Goal: Transaction & Acquisition: Obtain resource

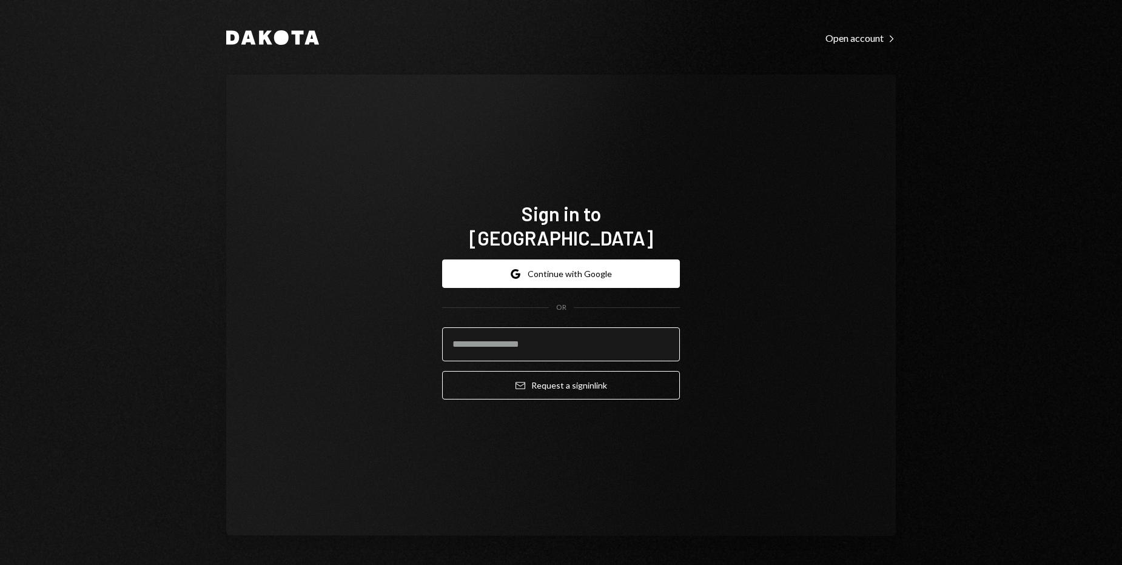
click at [537, 329] on input "email" at bounding box center [561, 345] width 238 height 34
type input "**********"
click at [809, 325] on div "**********" at bounding box center [561, 306] width 670 height 462
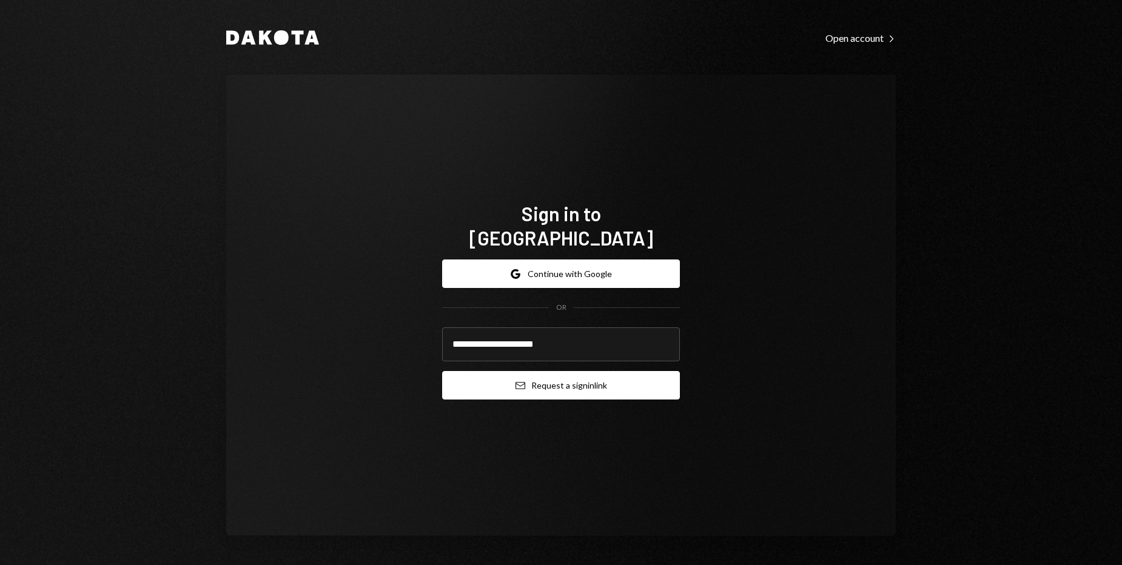
click at [597, 377] on button "Email Request a sign in link" at bounding box center [561, 385] width 238 height 29
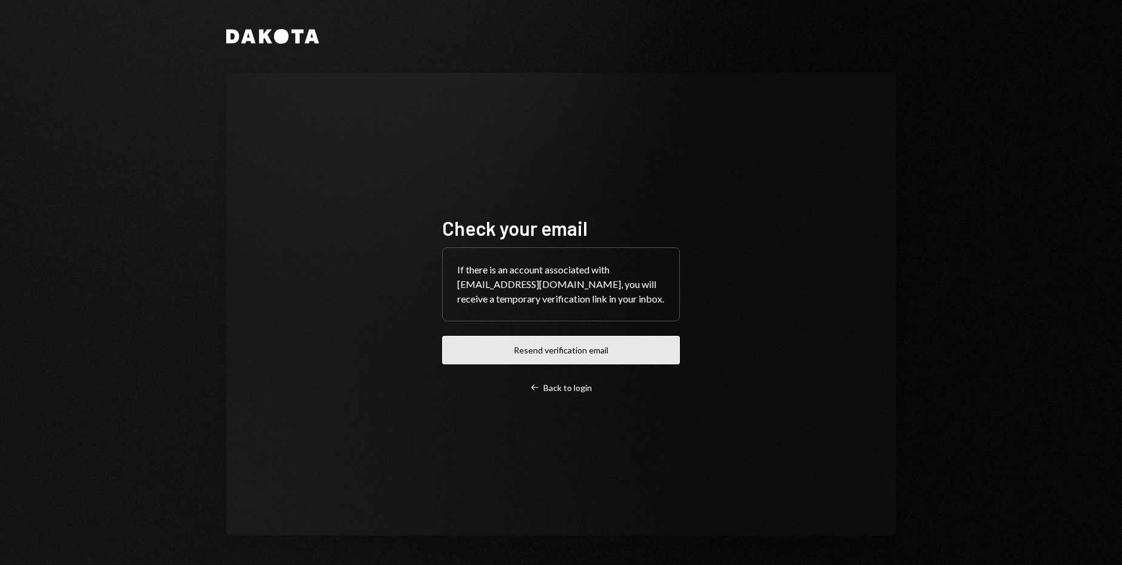
click at [546, 348] on button "Resend verification email" at bounding box center [561, 350] width 238 height 29
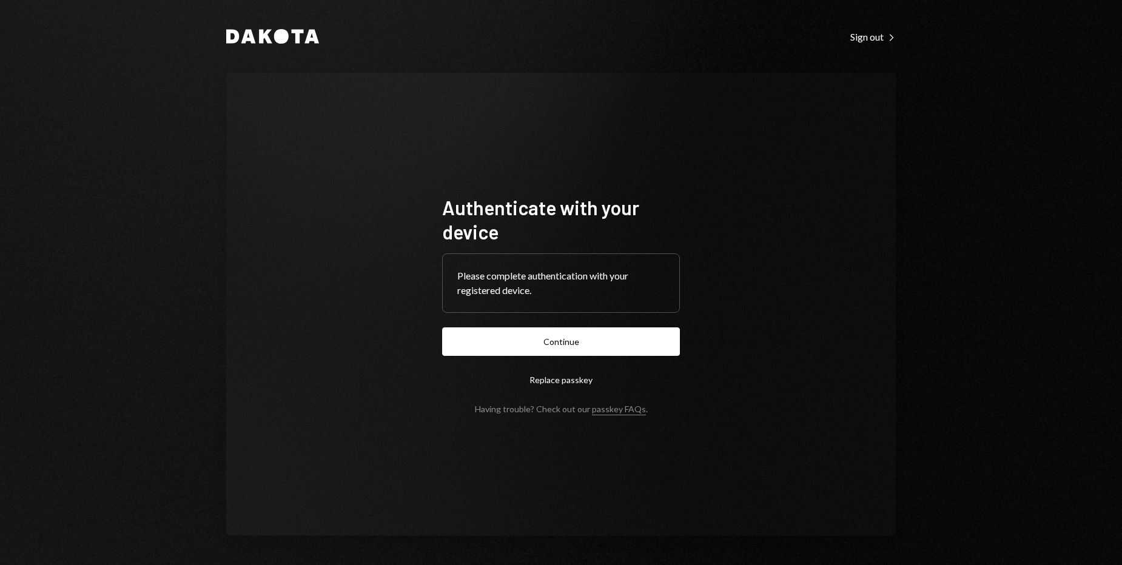
click at [851, 210] on div "Authenticate with your device Please complete authentication with your register…" at bounding box center [561, 304] width 670 height 463
click at [599, 336] on button "Continue" at bounding box center [561, 342] width 238 height 29
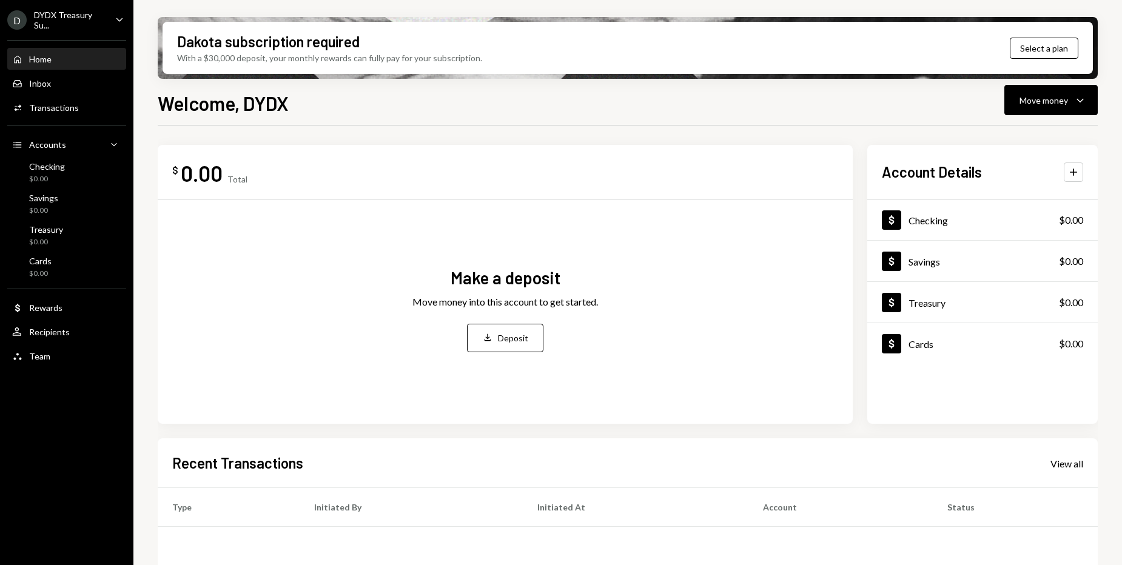
click at [46, 25] on div "DYDX Treasury Su..." at bounding box center [70, 20] width 72 height 21
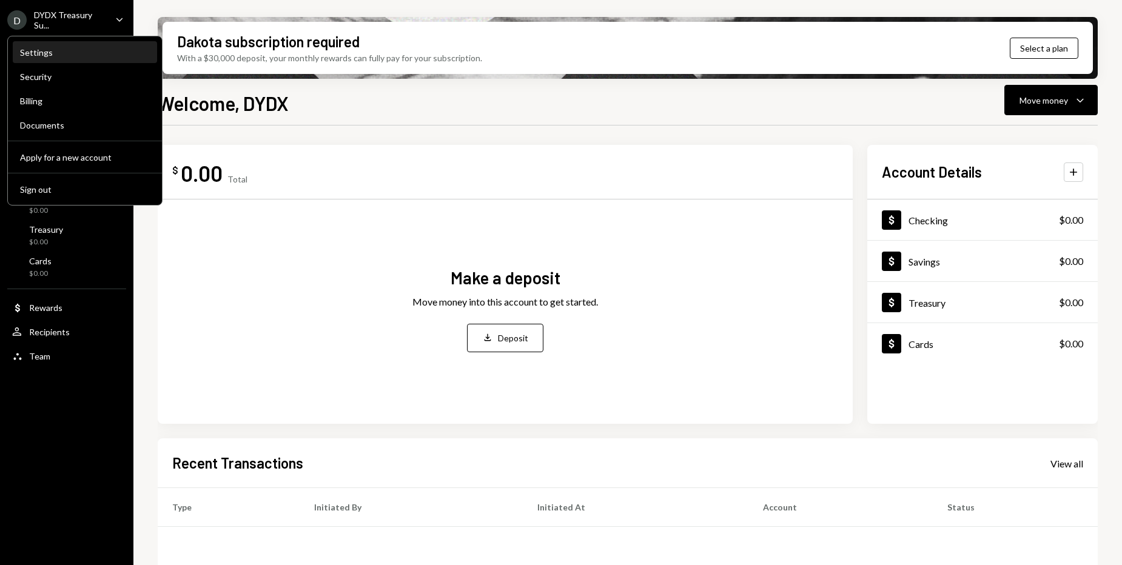
click at [58, 55] on div "Settings" at bounding box center [85, 52] width 130 height 10
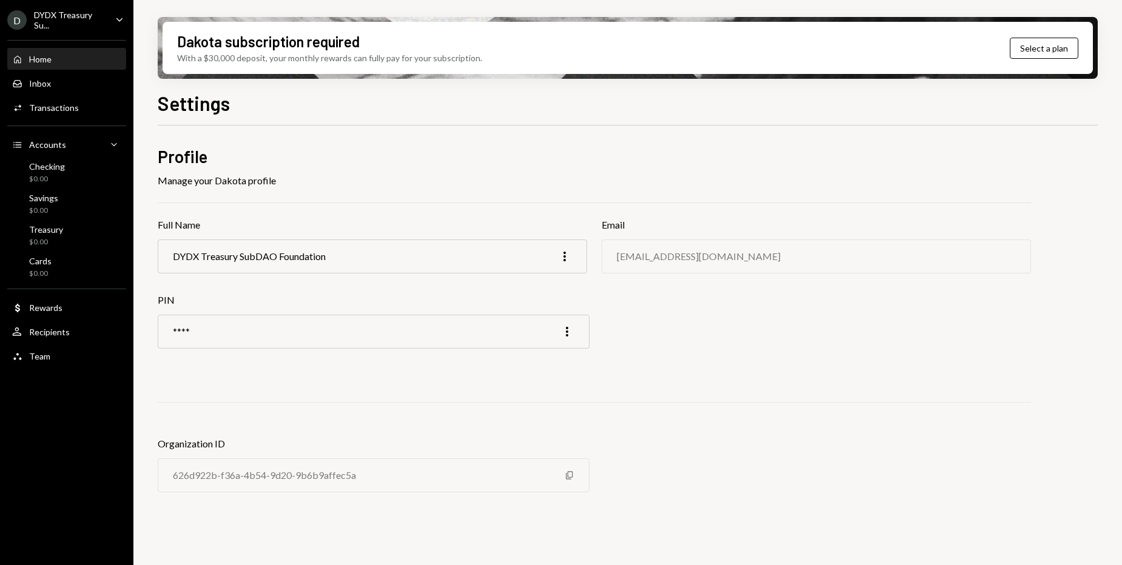
click at [23, 64] on div "Home Home" at bounding box center [31, 59] width 39 height 11
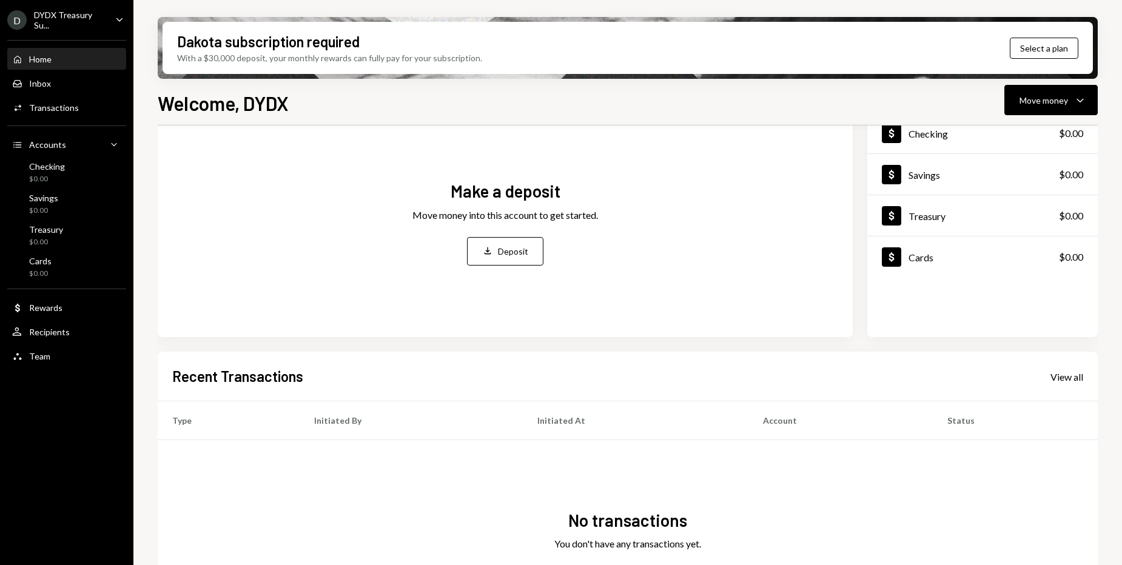
scroll to position [166, 0]
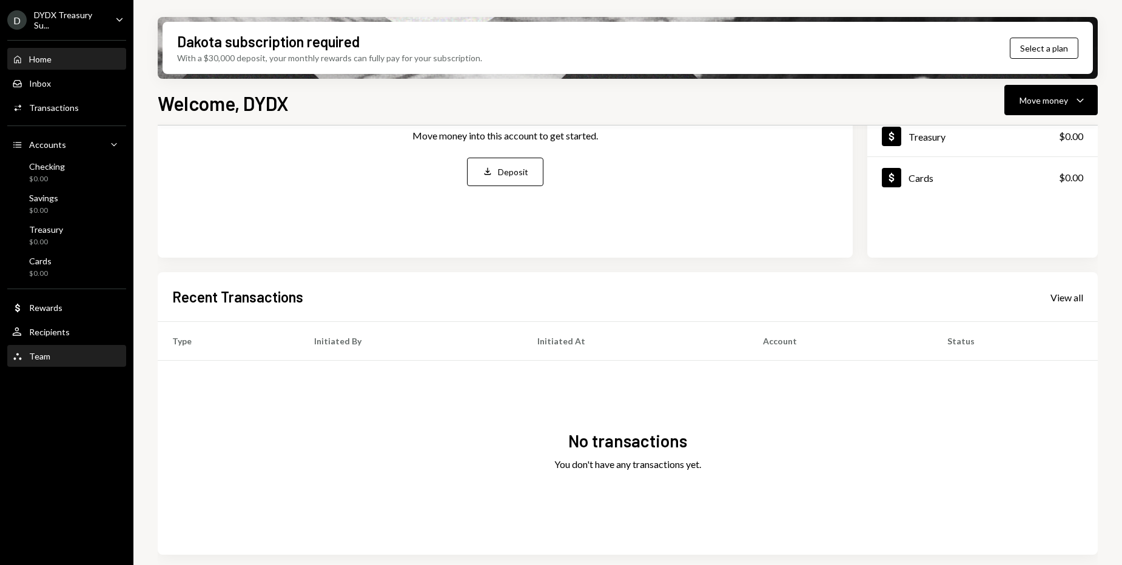
click at [50, 349] on div "Team Team" at bounding box center [66, 356] width 109 height 21
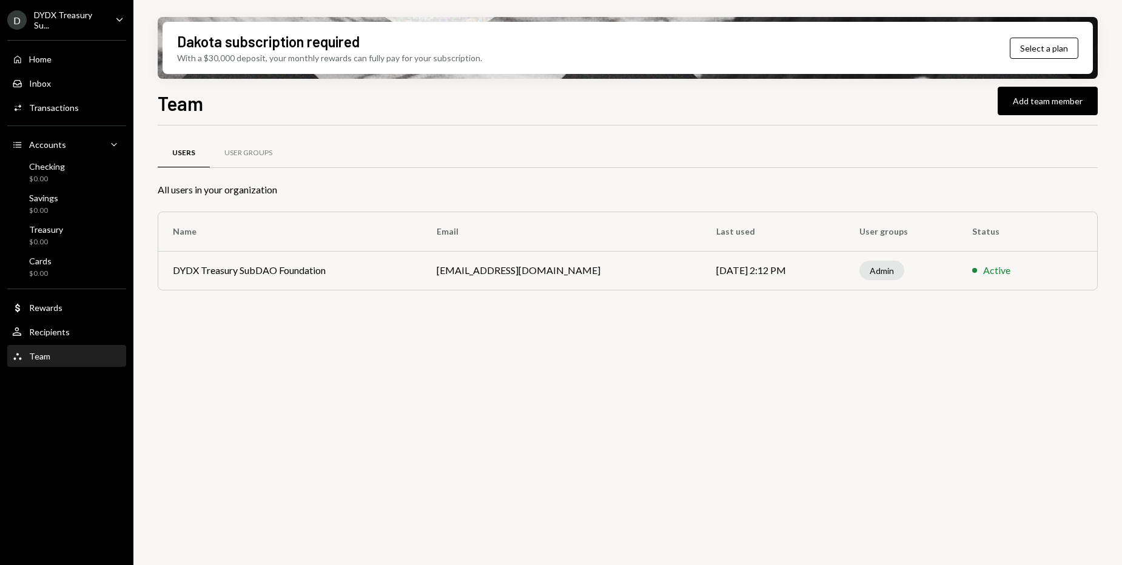
click at [867, 274] on div "Admin" at bounding box center [882, 270] width 45 height 19
click at [983, 269] on div "Active" at bounding box center [996, 270] width 27 height 15
click at [246, 274] on td "DYDX Treasury SubDAO Foundation" at bounding box center [290, 270] width 264 height 39
click at [39, 55] on div "Home" at bounding box center [40, 59] width 22 height 10
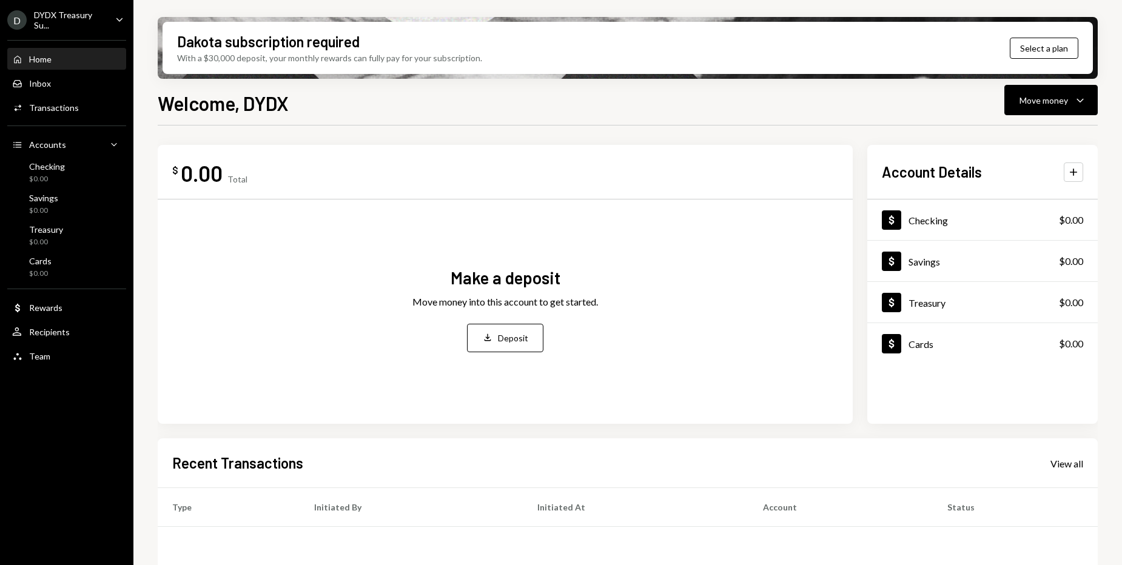
click at [54, 22] on div "DYDX Treasury Su..." at bounding box center [70, 20] width 72 height 21
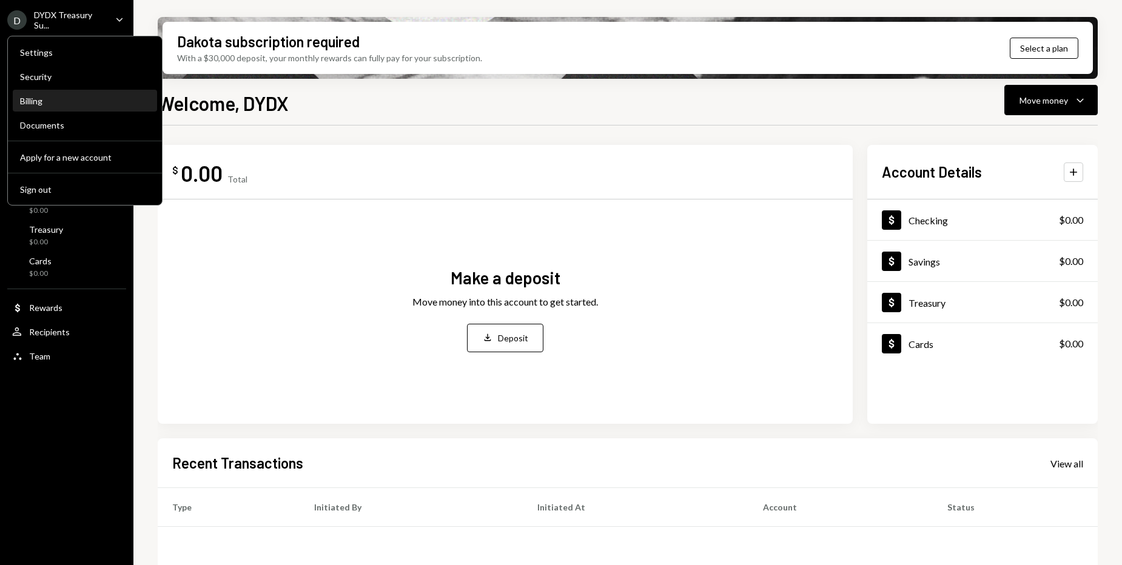
click at [59, 106] on div "Billing" at bounding box center [85, 101] width 130 height 21
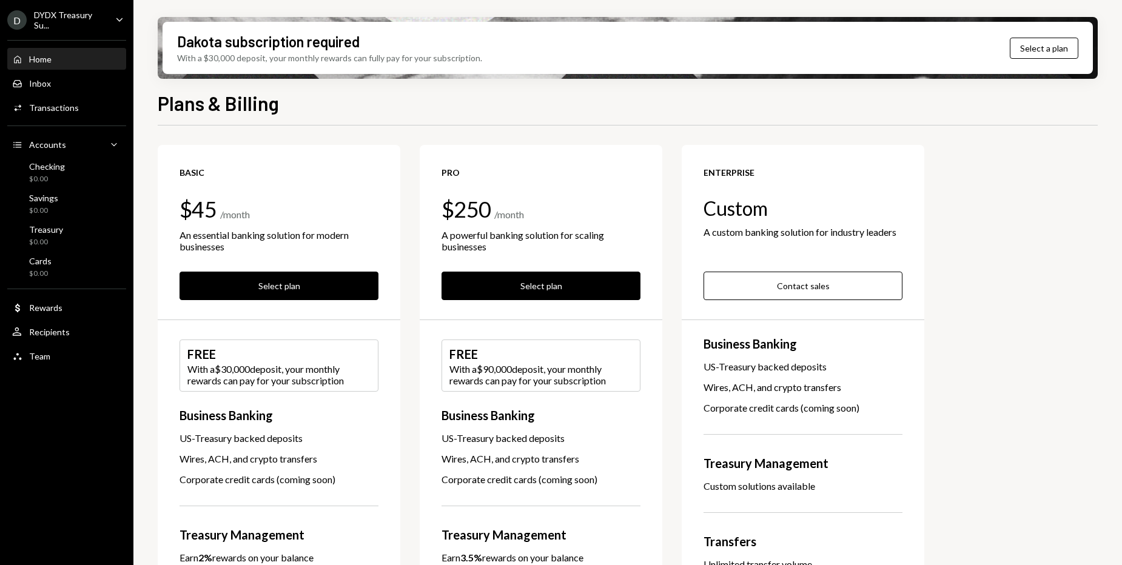
click at [70, 59] on div "Home Home" at bounding box center [66, 59] width 109 height 11
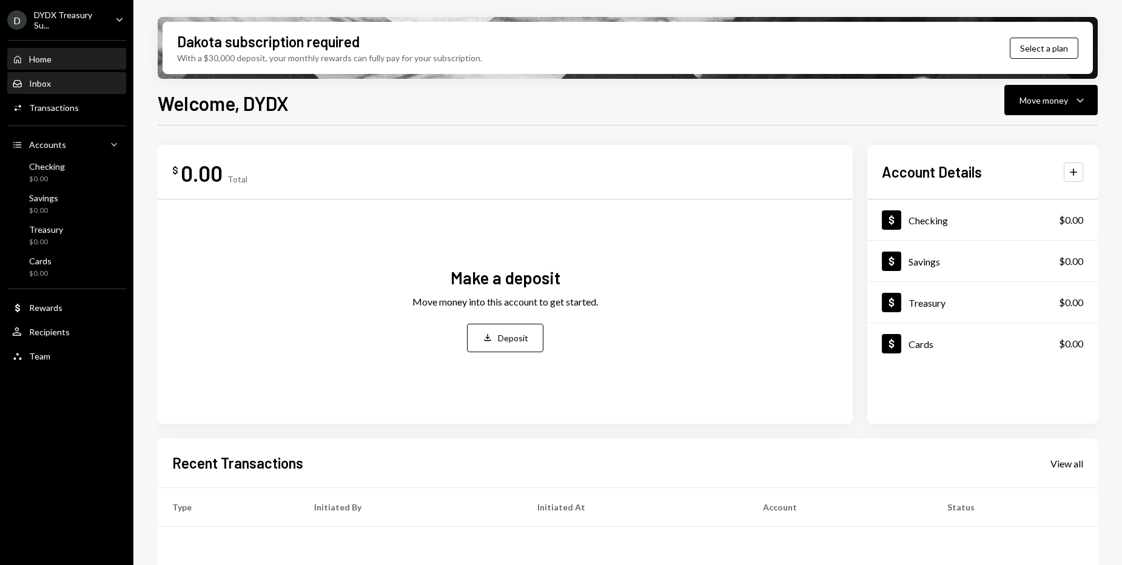
click at [75, 86] on div "Inbox Inbox" at bounding box center [66, 83] width 109 height 11
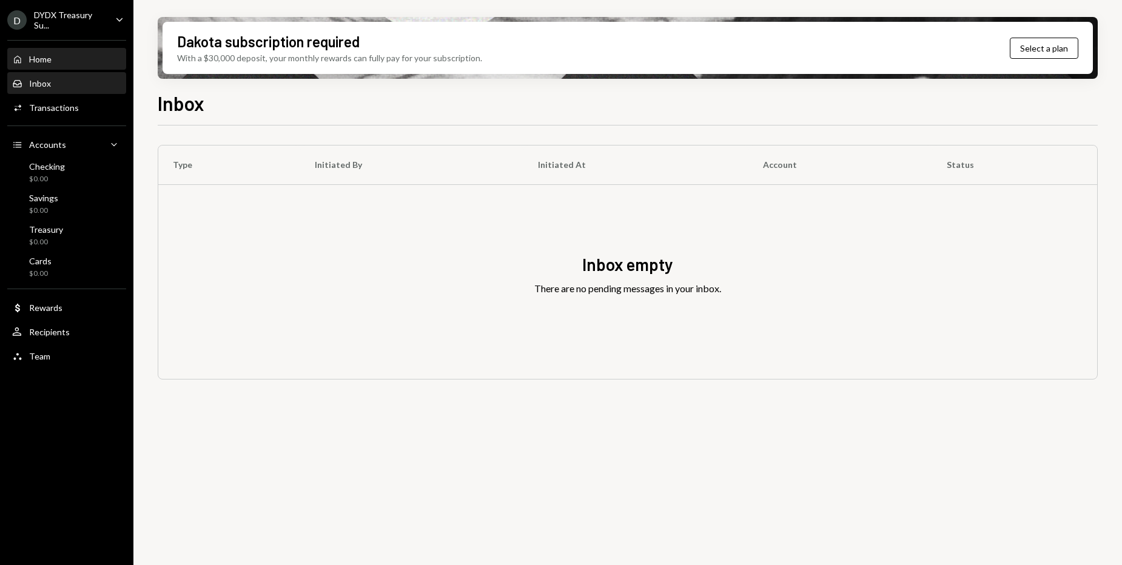
click at [66, 54] on div "Home Home" at bounding box center [66, 59] width 109 height 11
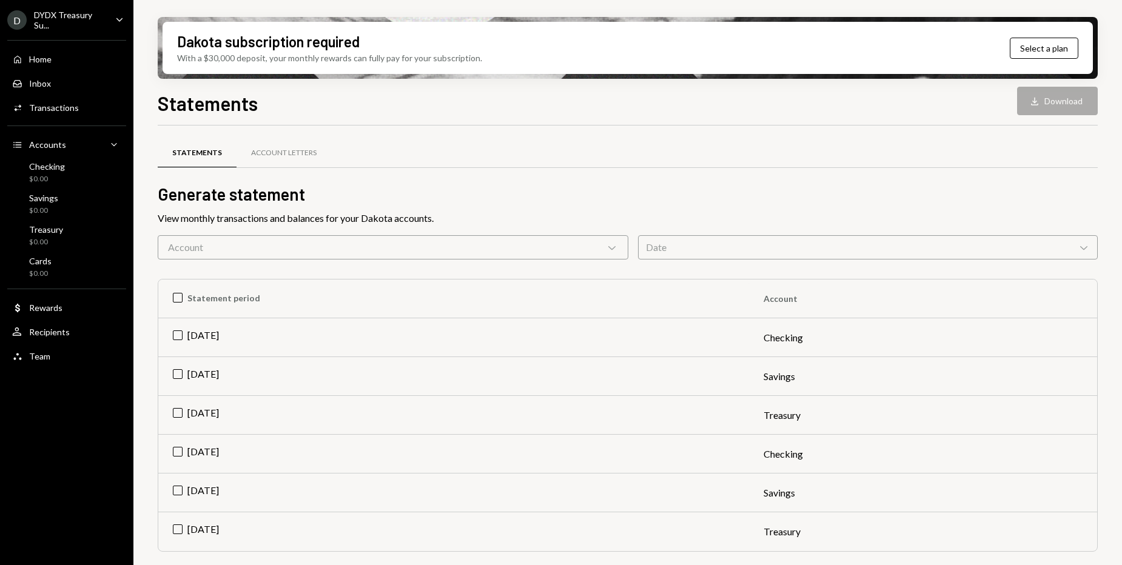
click at [195, 340] on td "[DATE]" at bounding box center [453, 337] width 591 height 39
click at [180, 340] on td "Check [DATE]" at bounding box center [453, 337] width 591 height 39
click at [45, 62] on div "Home" at bounding box center [40, 59] width 22 height 10
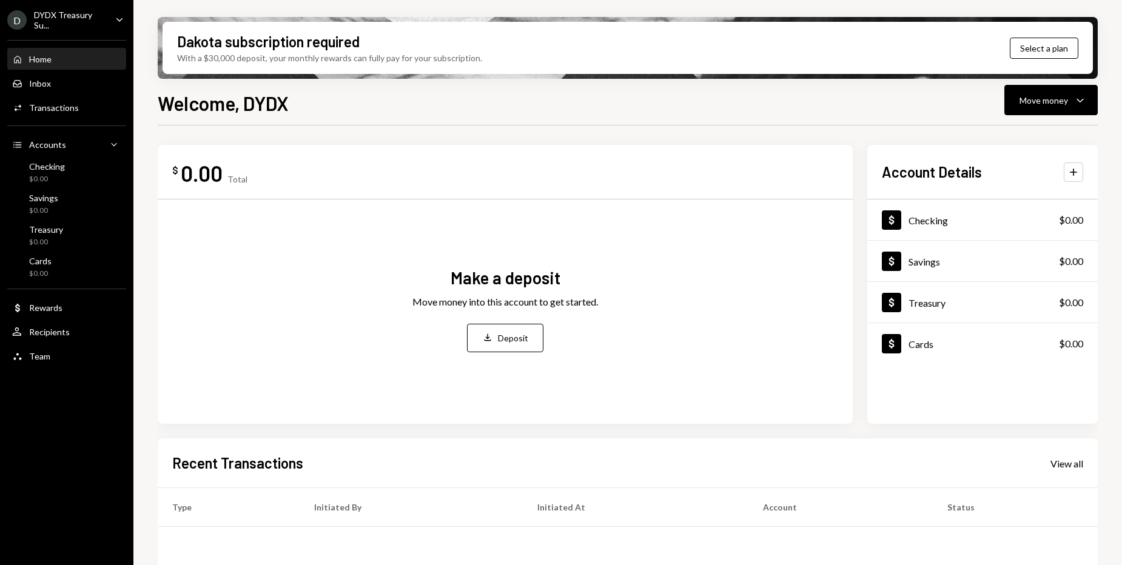
click at [48, 29] on div "DYDX Treasury Su..." at bounding box center [70, 20] width 72 height 21
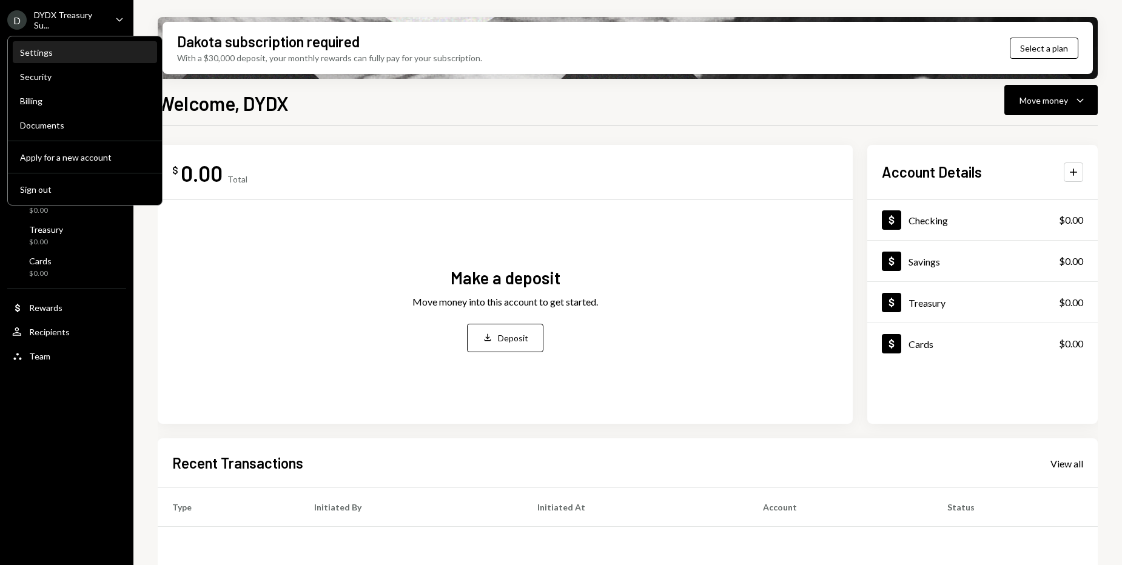
click at [75, 53] on div "Settings" at bounding box center [85, 52] width 130 height 10
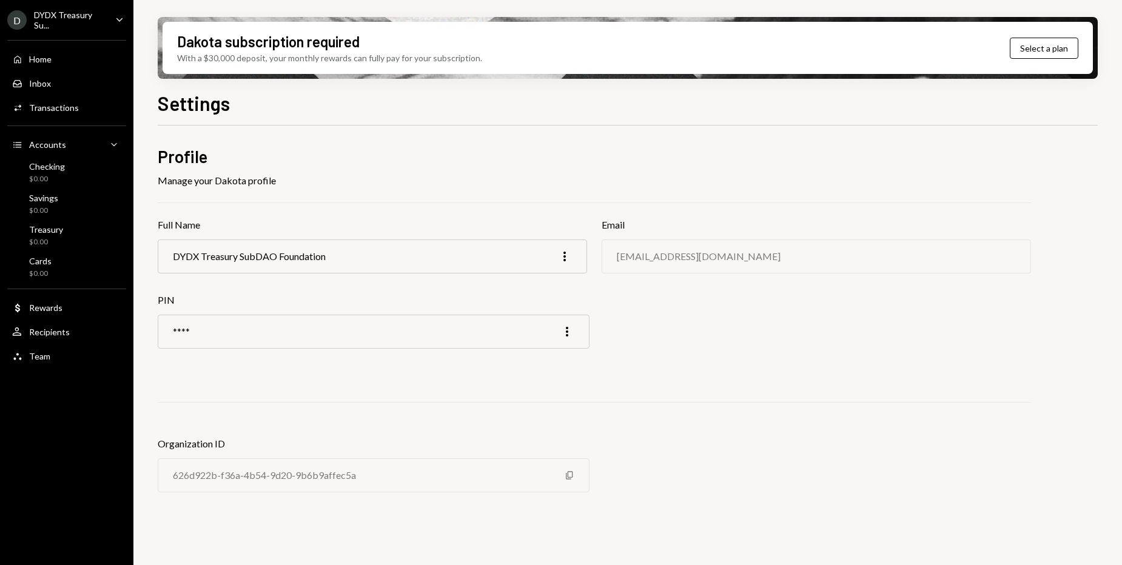
click at [314, 473] on div "626d922b-f36a-4b54-9d20-9b6b9affec5a" at bounding box center [264, 476] width 183 height 12
click at [569, 254] on icon "More" at bounding box center [564, 256] width 15 height 15
click at [543, 218] on h3 "Full Name" at bounding box center [372, 225] width 429 height 15
click at [47, 58] on div "Home" at bounding box center [40, 59] width 22 height 10
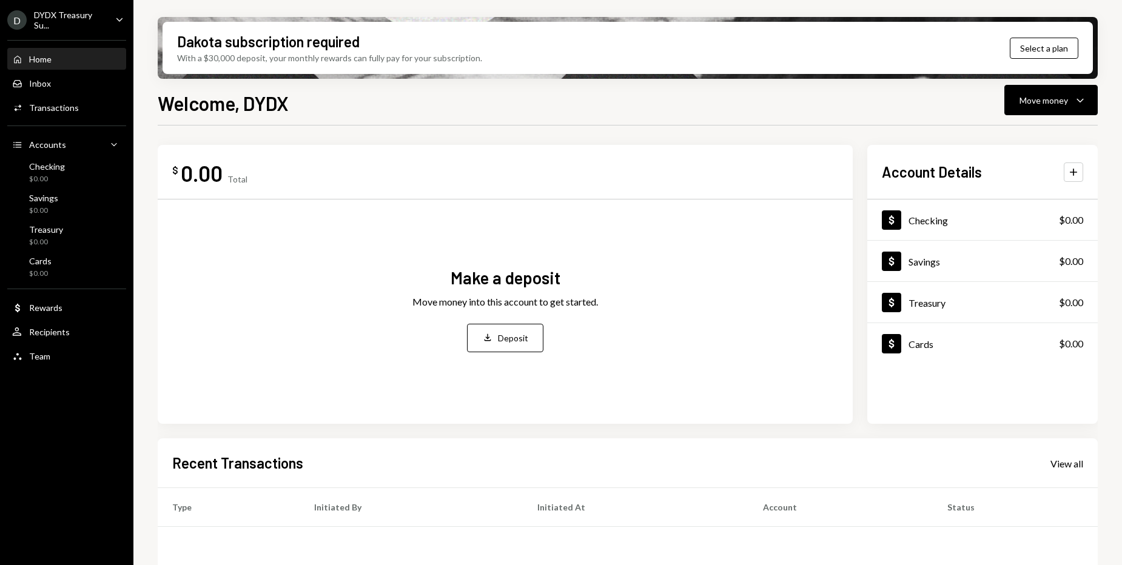
click at [59, 19] on div "DYDX Treasury Su..." at bounding box center [70, 20] width 72 height 21
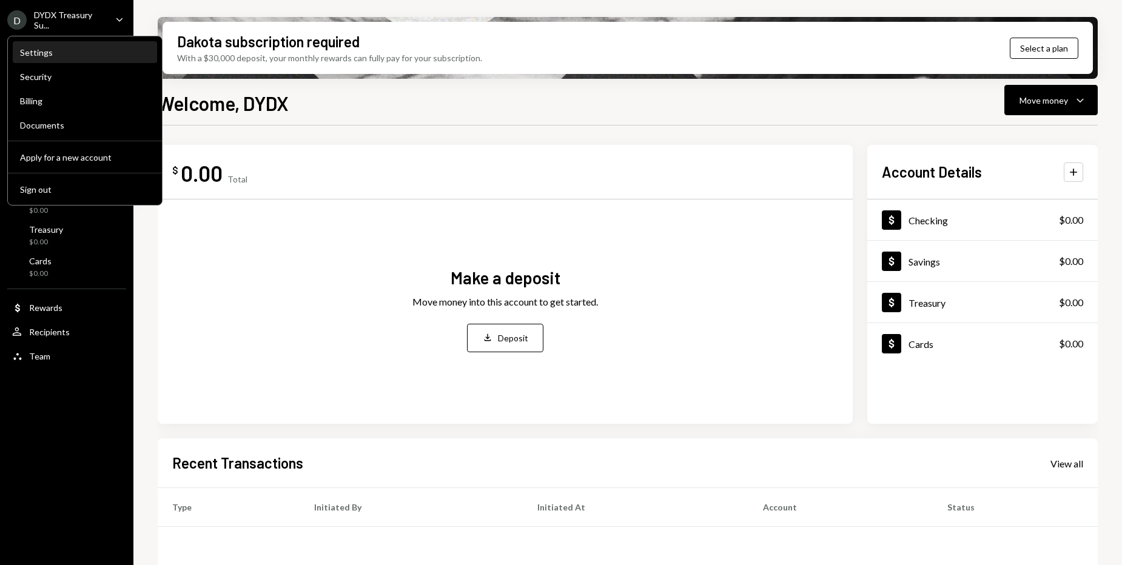
click at [89, 44] on div "Settings" at bounding box center [85, 52] width 130 height 21
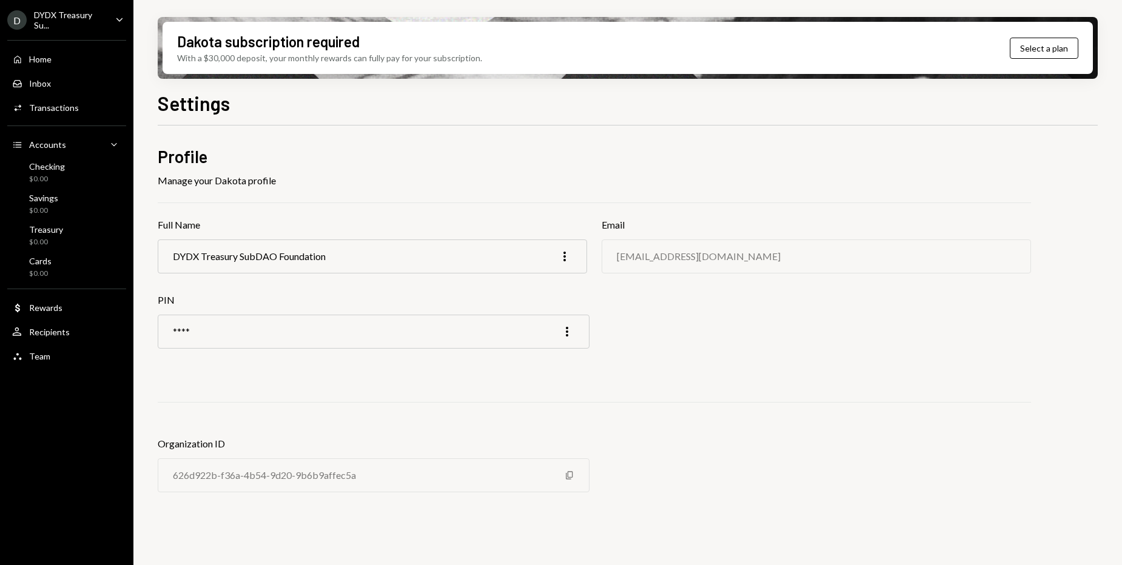
click at [119, 24] on icon "Caret Down" at bounding box center [119, 19] width 13 height 13
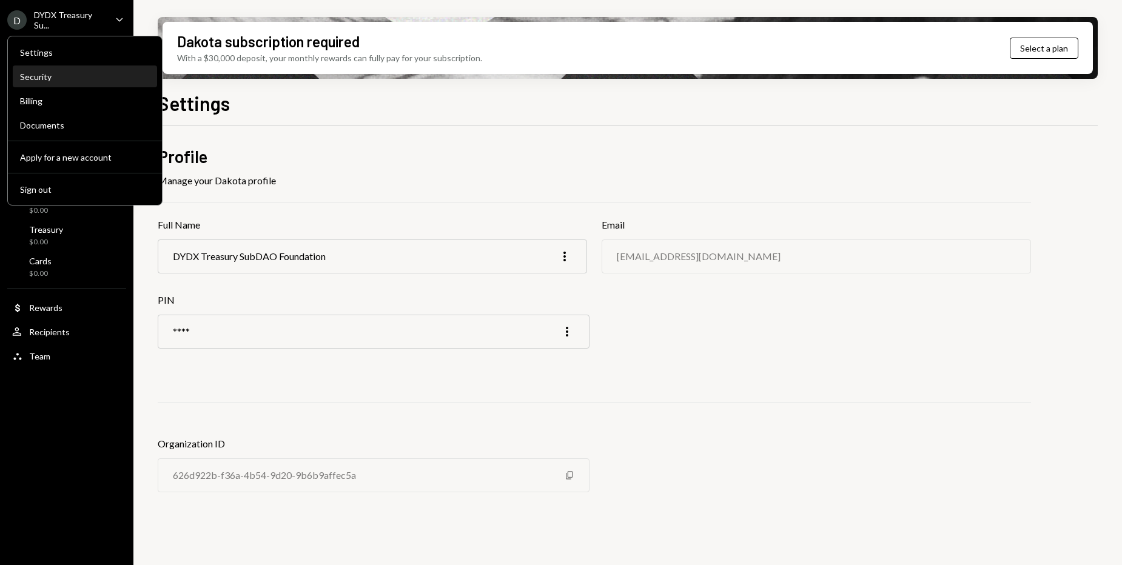
click at [96, 77] on div "Security" at bounding box center [85, 77] width 130 height 10
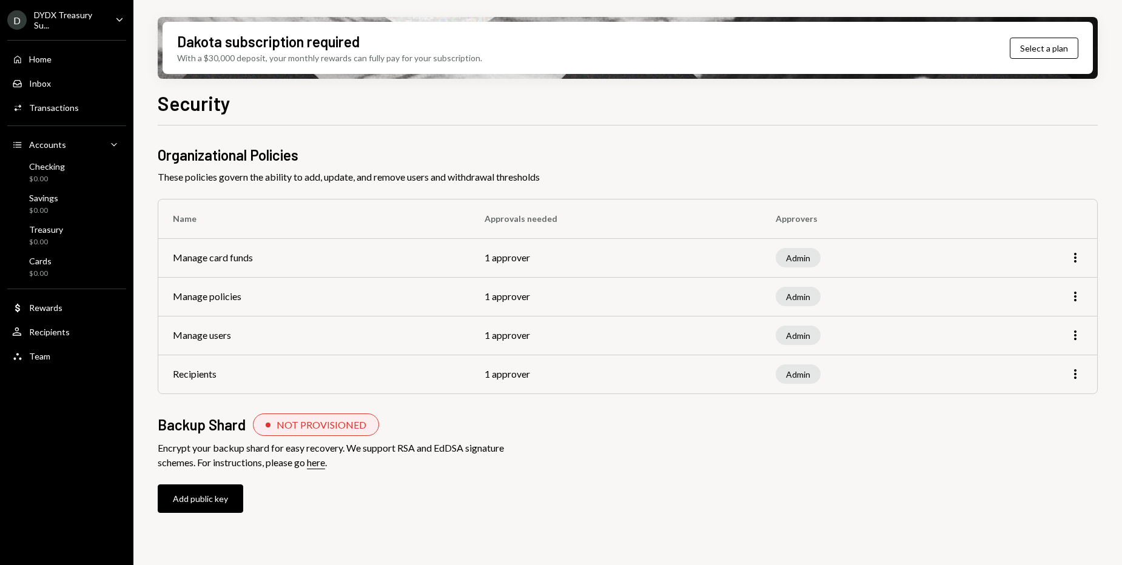
click at [109, 18] on div "D DYDX Treasury Su... Caret Down" at bounding box center [66, 20] width 133 height 21
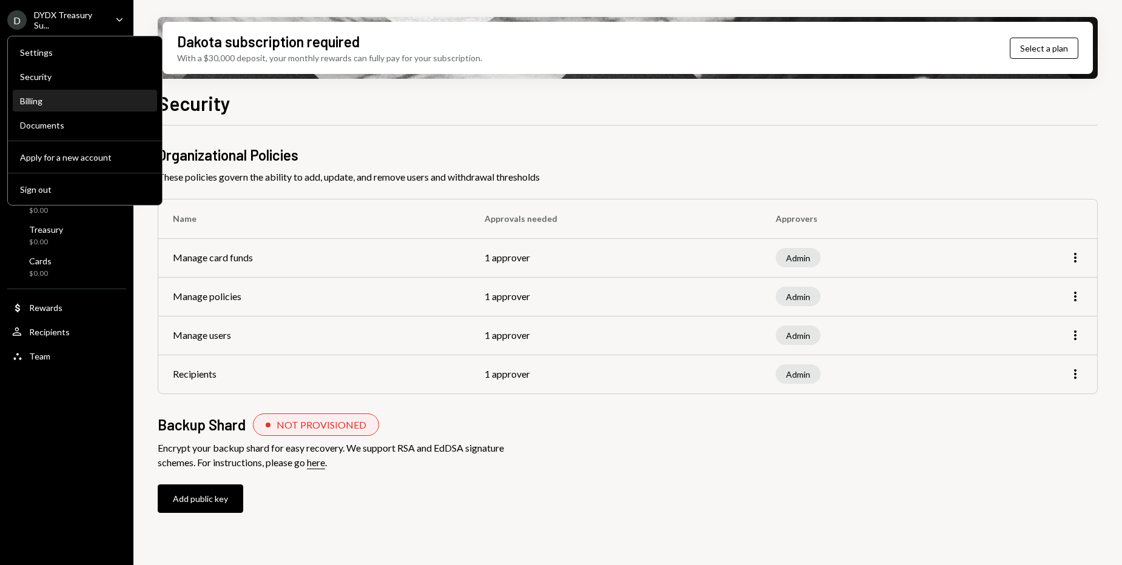
click at [84, 104] on div "Billing" at bounding box center [85, 101] width 130 height 10
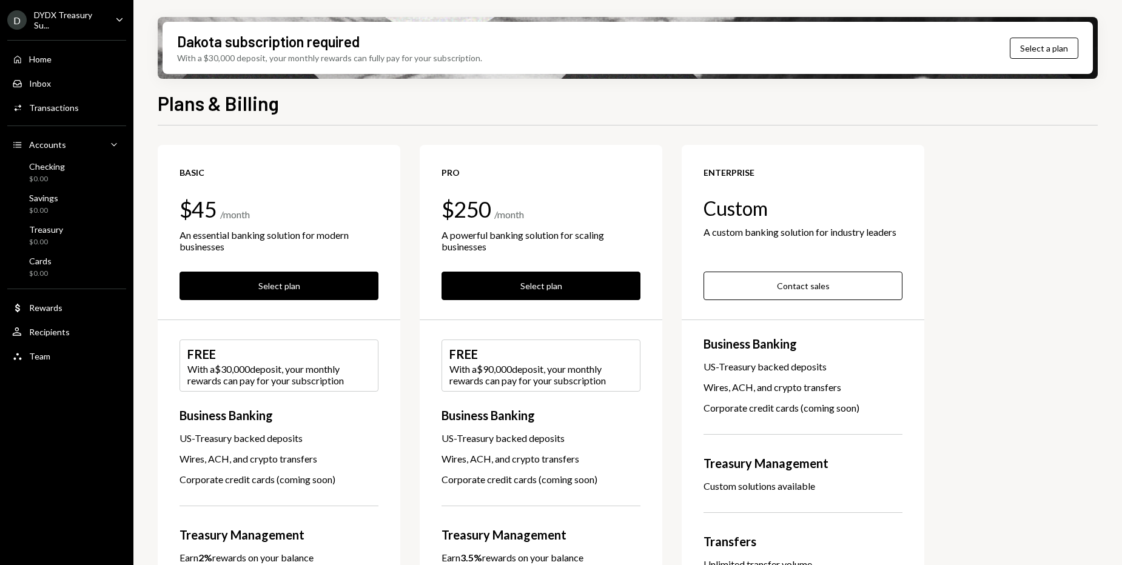
click at [109, 25] on div "D DYDX Treasury Su... Caret Down" at bounding box center [66, 20] width 133 height 21
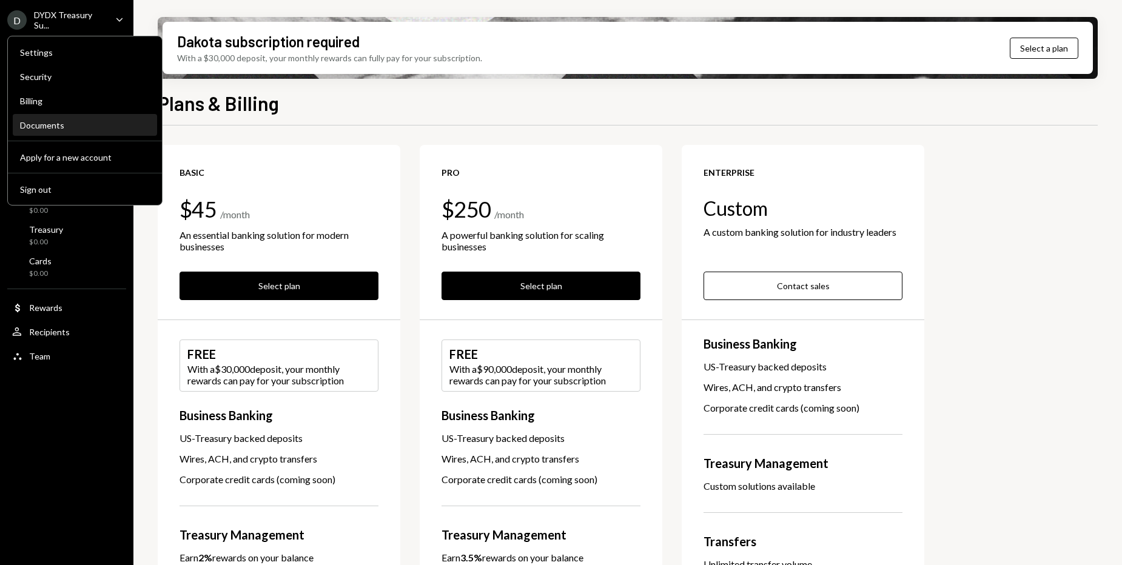
click at [78, 128] on div "Documents" at bounding box center [85, 125] width 130 height 10
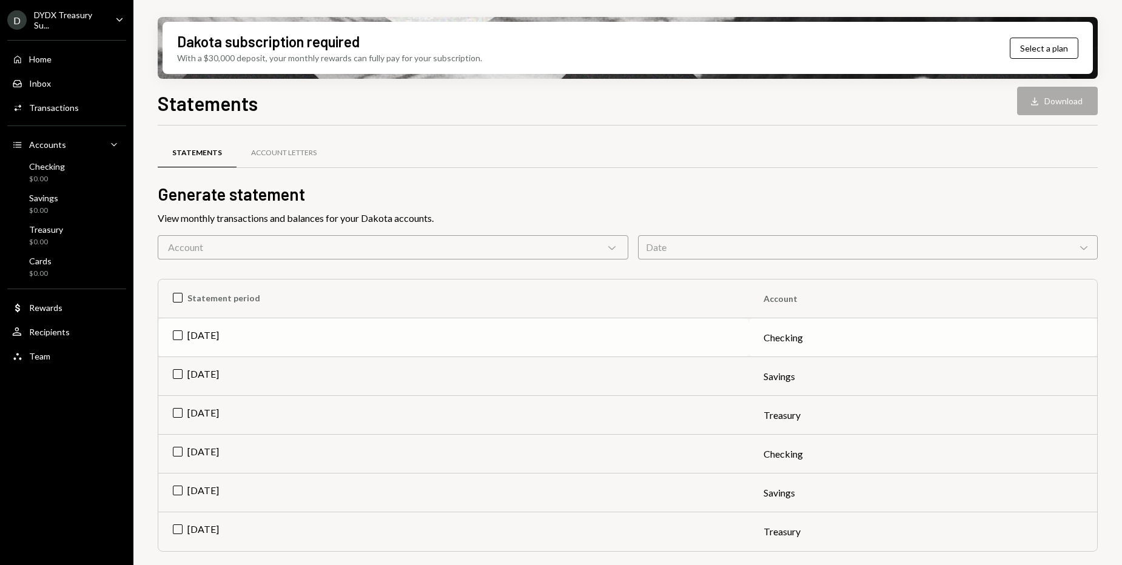
click at [178, 335] on td "[DATE]" at bounding box center [453, 337] width 591 height 39
click at [1065, 101] on button "Download Download" at bounding box center [1057, 101] width 81 height 29
